Goal: Find specific page/section: Find specific page/section

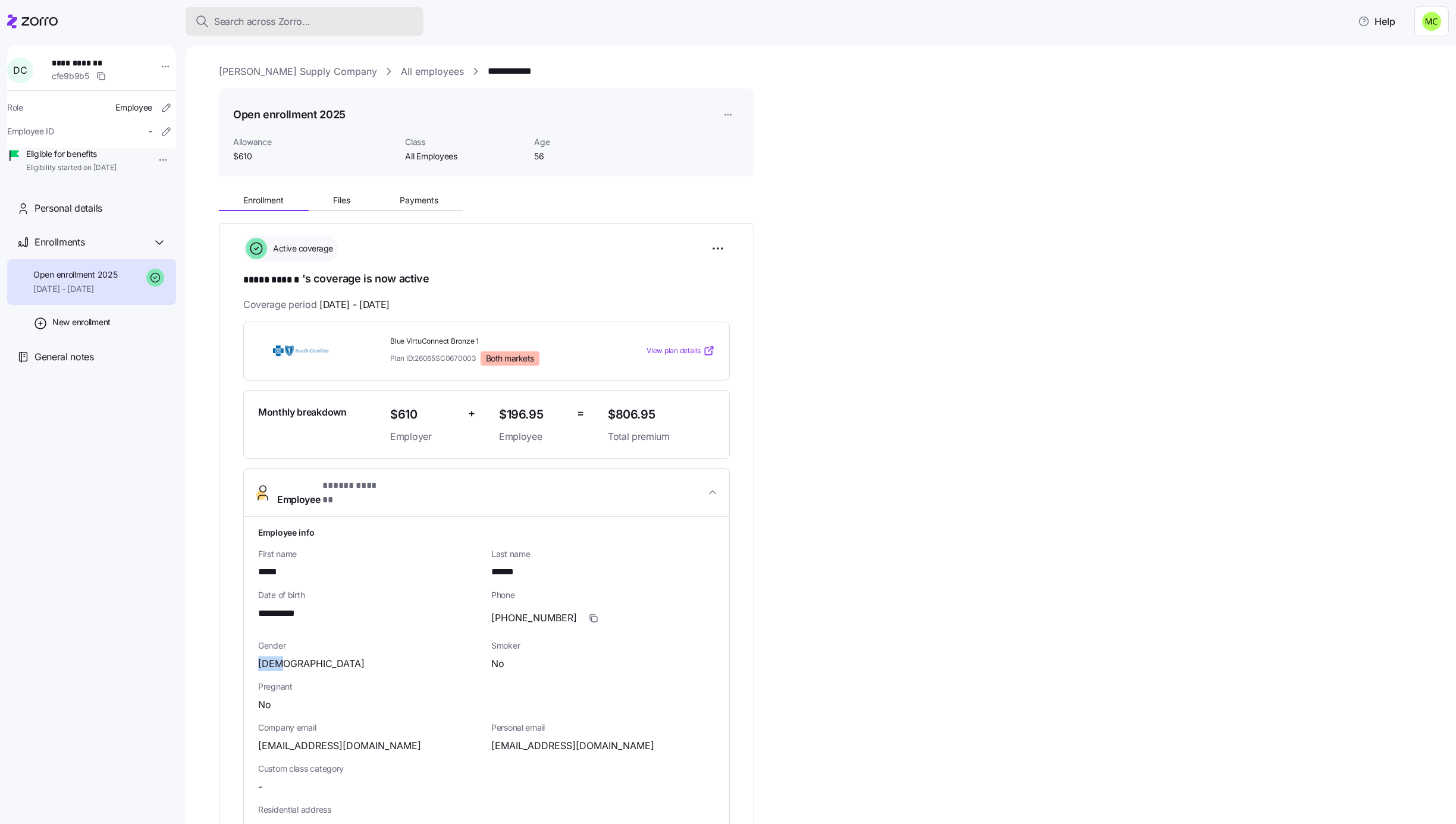
click at [280, 20] on span "Search across Zorro..." at bounding box center [262, 21] width 96 height 15
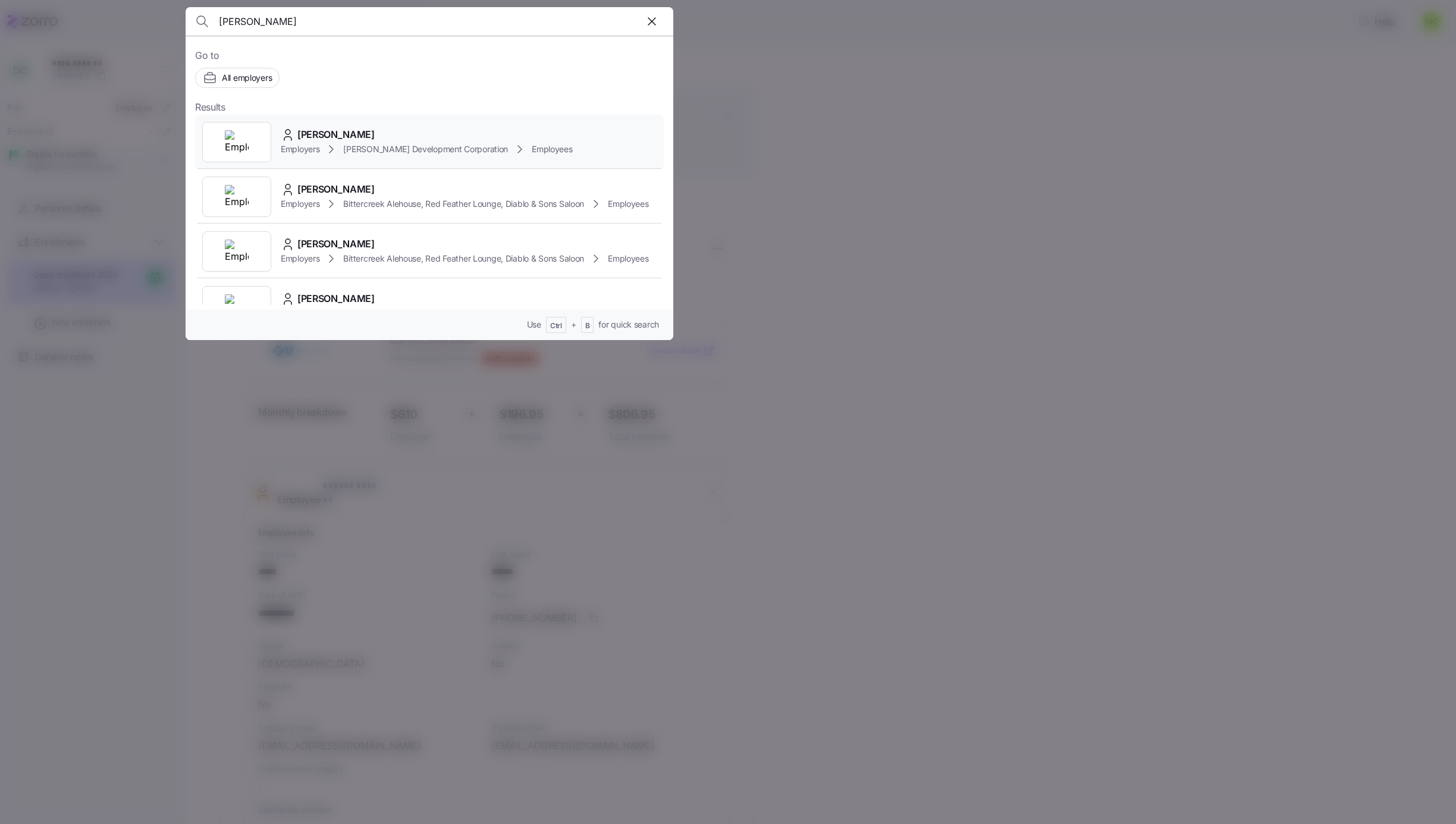
type input "[PERSON_NAME]"
click at [347, 150] on span "[PERSON_NAME] Development Corporation" at bounding box center [425, 149] width 165 height 12
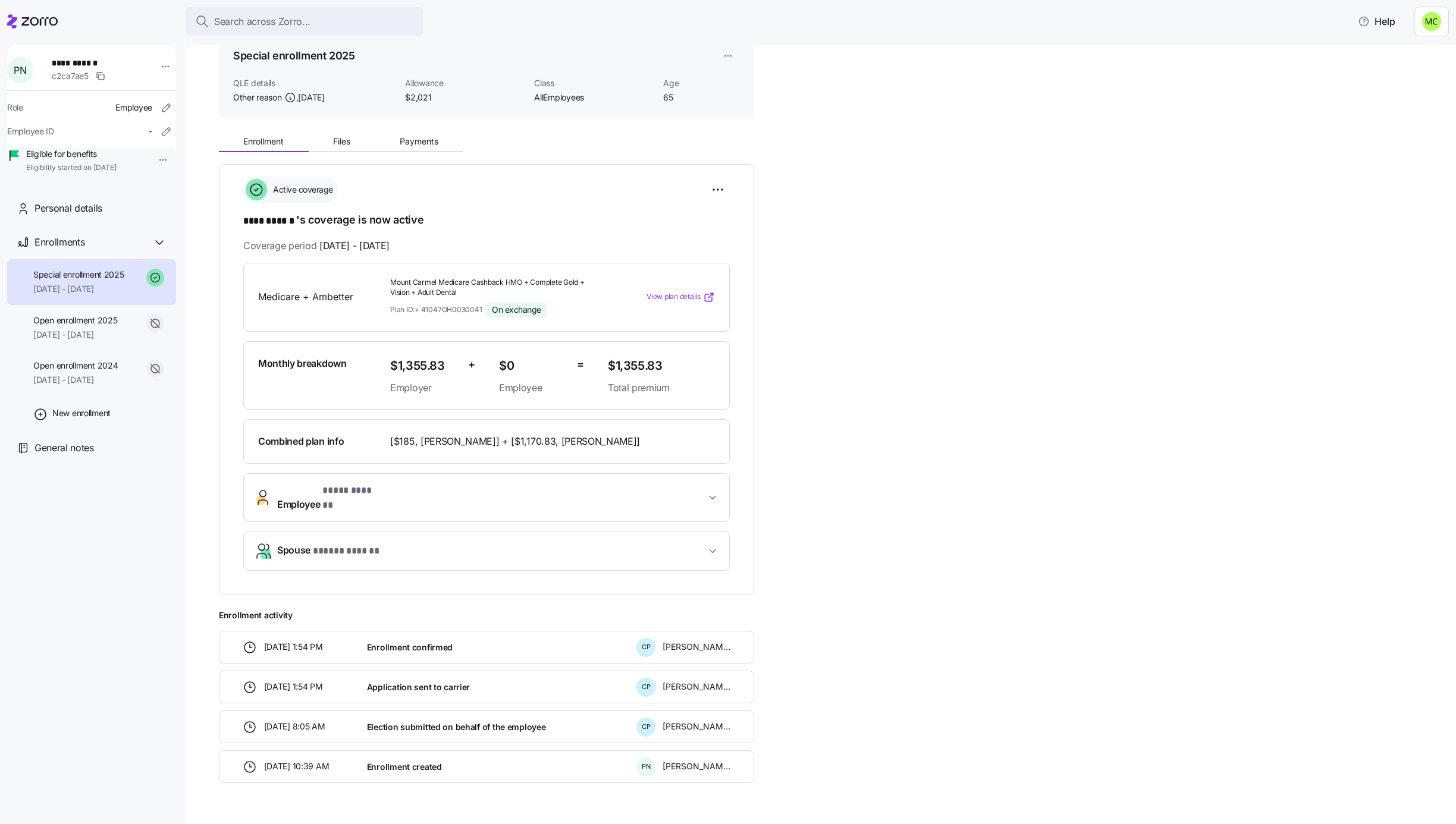
scroll to position [84, 0]
